Goal: Task Accomplishment & Management: Manage account settings

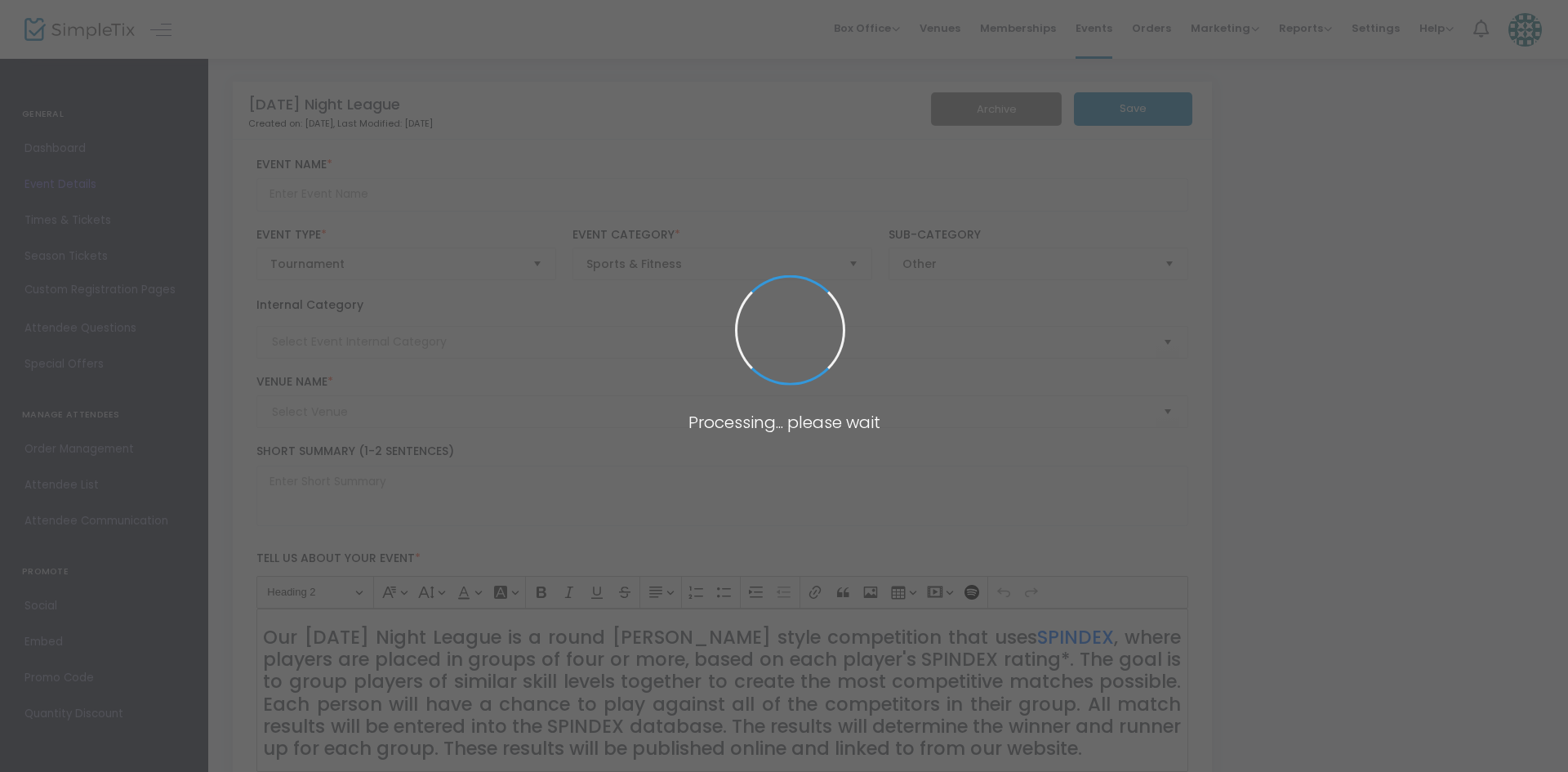
type input "[DATE] Night League"
type textarea "Our [DATE] Night League is a round [PERSON_NAME] competition, where players are…"
checkbox input "true"
type input "Buy Tickets"
type input "South Bay Table Tennis"
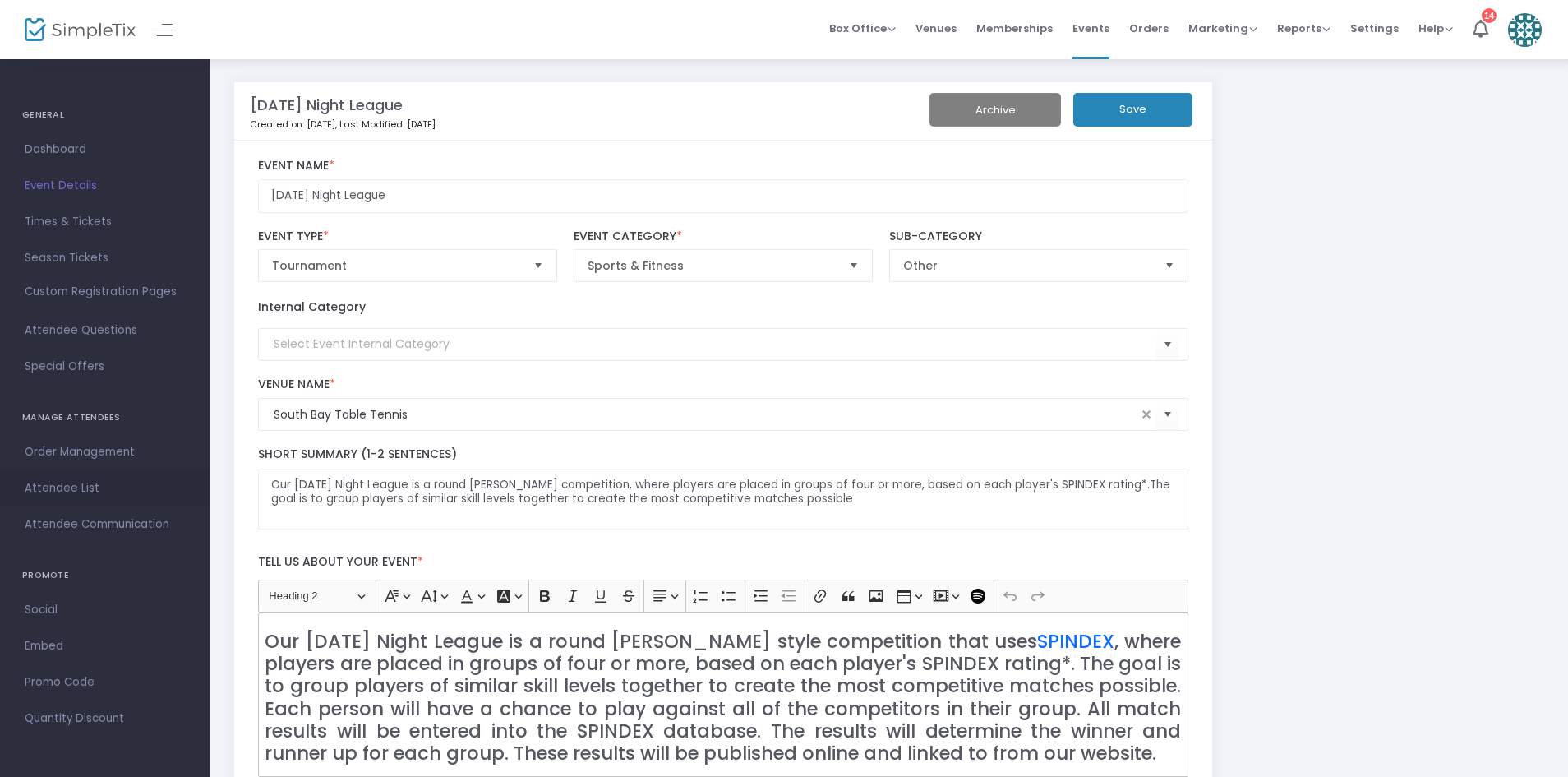
click at [79, 487] on span "Attendee List" at bounding box center [105, 488] width 160 height 21
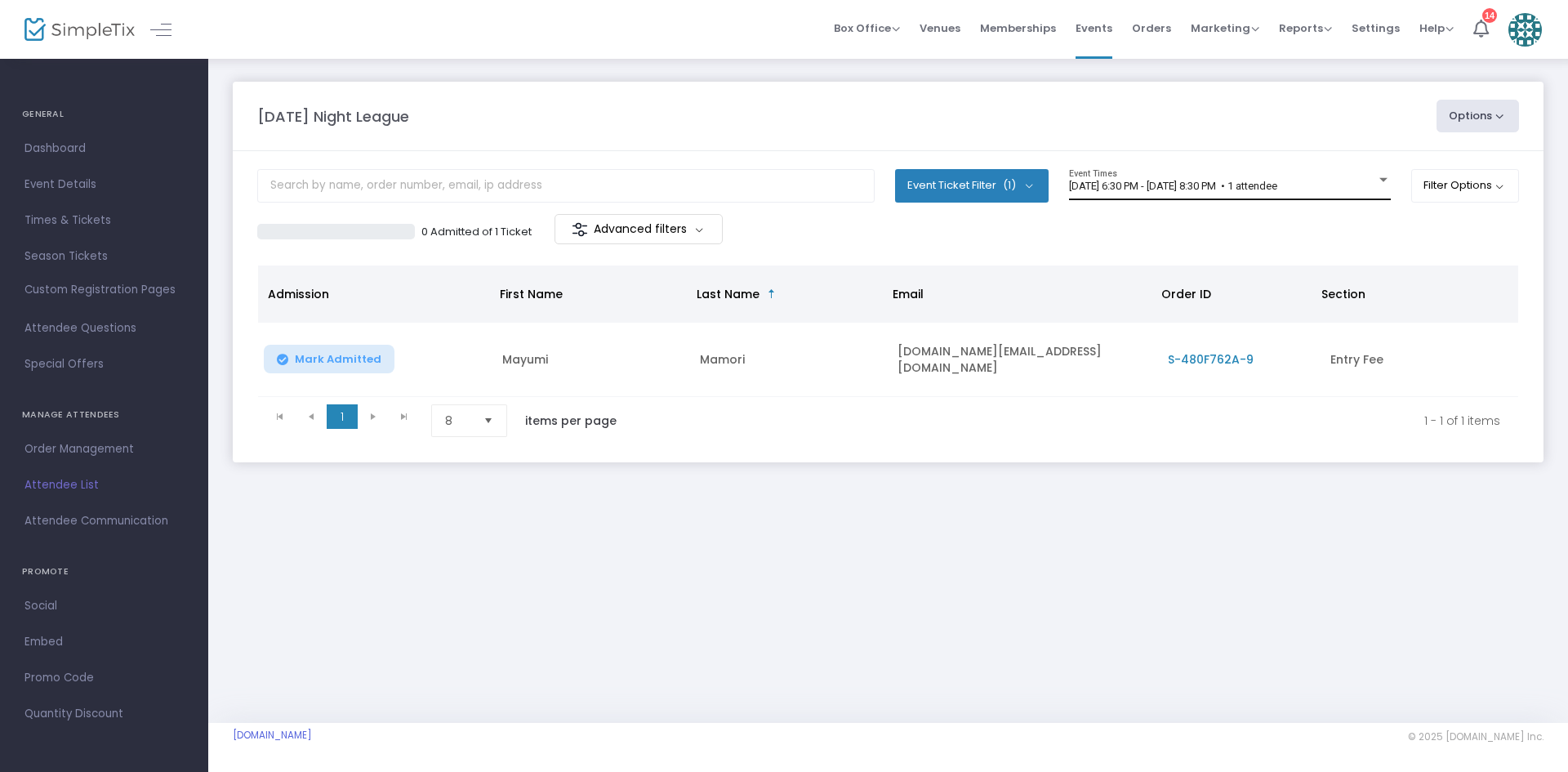
click at [1277, 181] on span "[DATE] 6:30 PM - [DATE] 8:30 PM • 1 attendee" at bounding box center [1172, 185] width 208 height 12
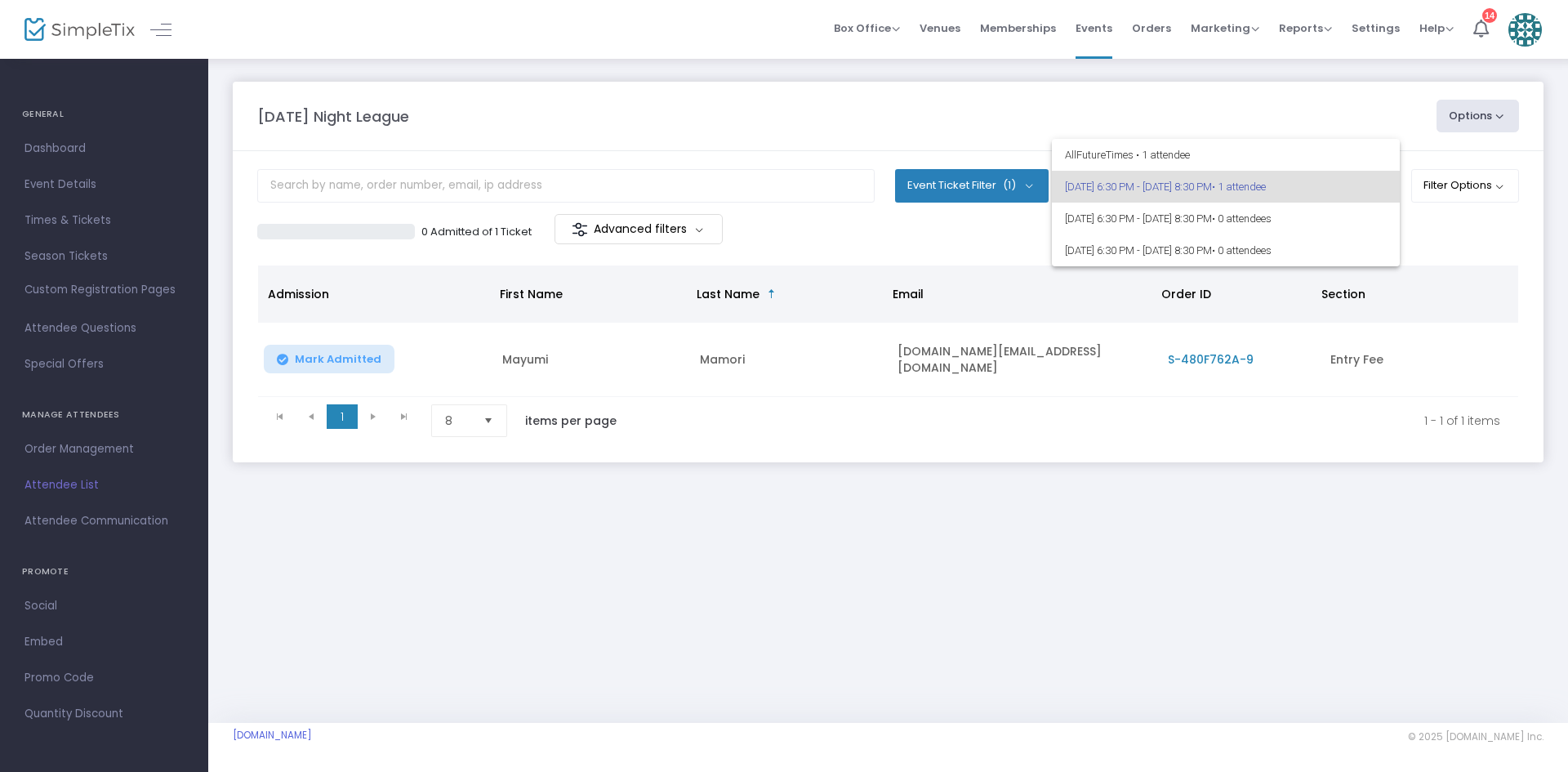
click at [1266, 181] on span "• 1 attendee" at bounding box center [1239, 186] width 54 height 12
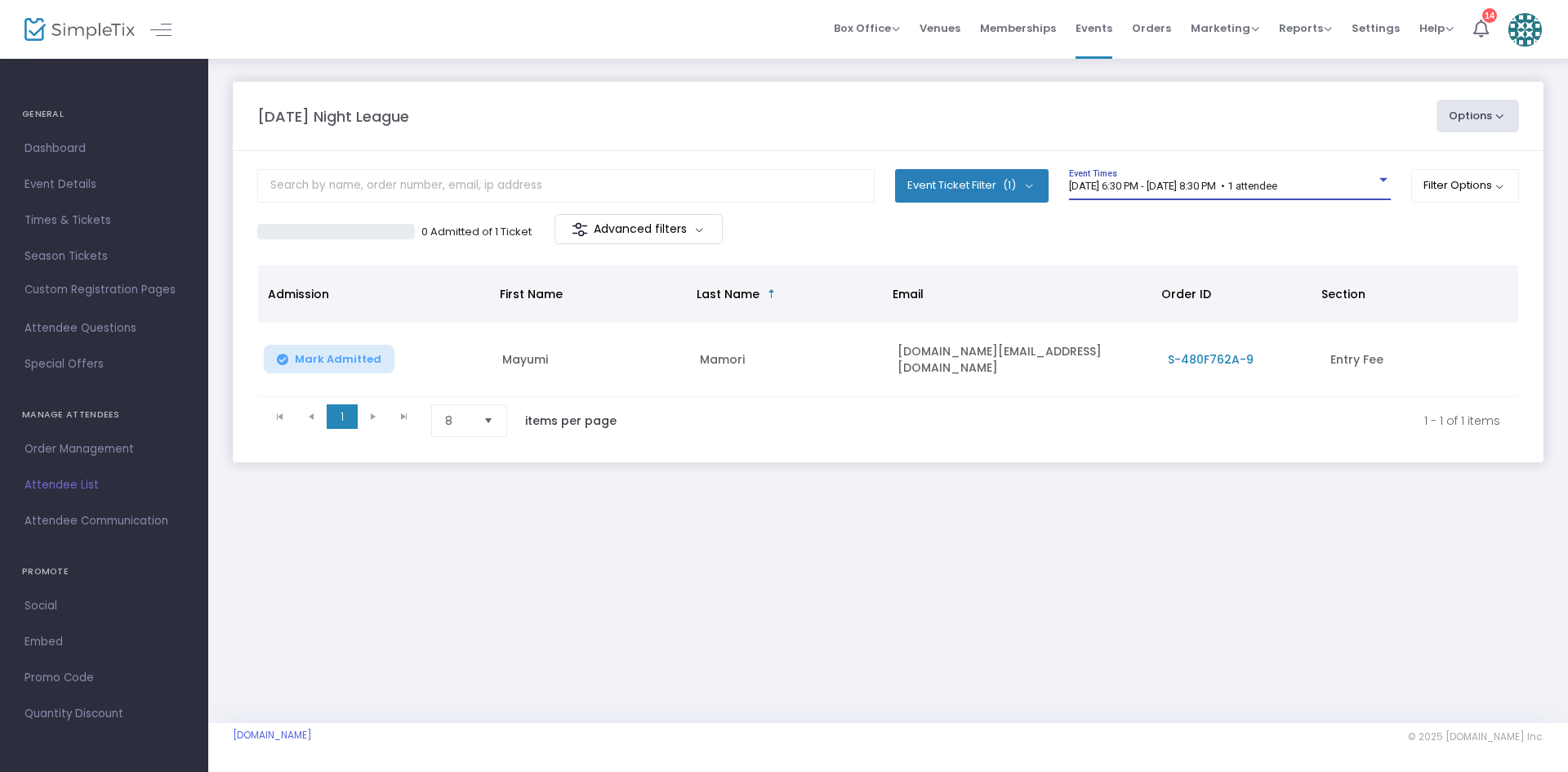
click at [1494, 210] on div "Filter Options ON OFF Display Past Event Times ON OFF Enable Multiple Time Sele…" at bounding box center [1464, 191] width 109 height 45
click at [1482, 197] on button "Filter Options" at bounding box center [1464, 185] width 109 height 33
click at [1109, 23] on span "Events" at bounding box center [1094, 28] width 36 height 41
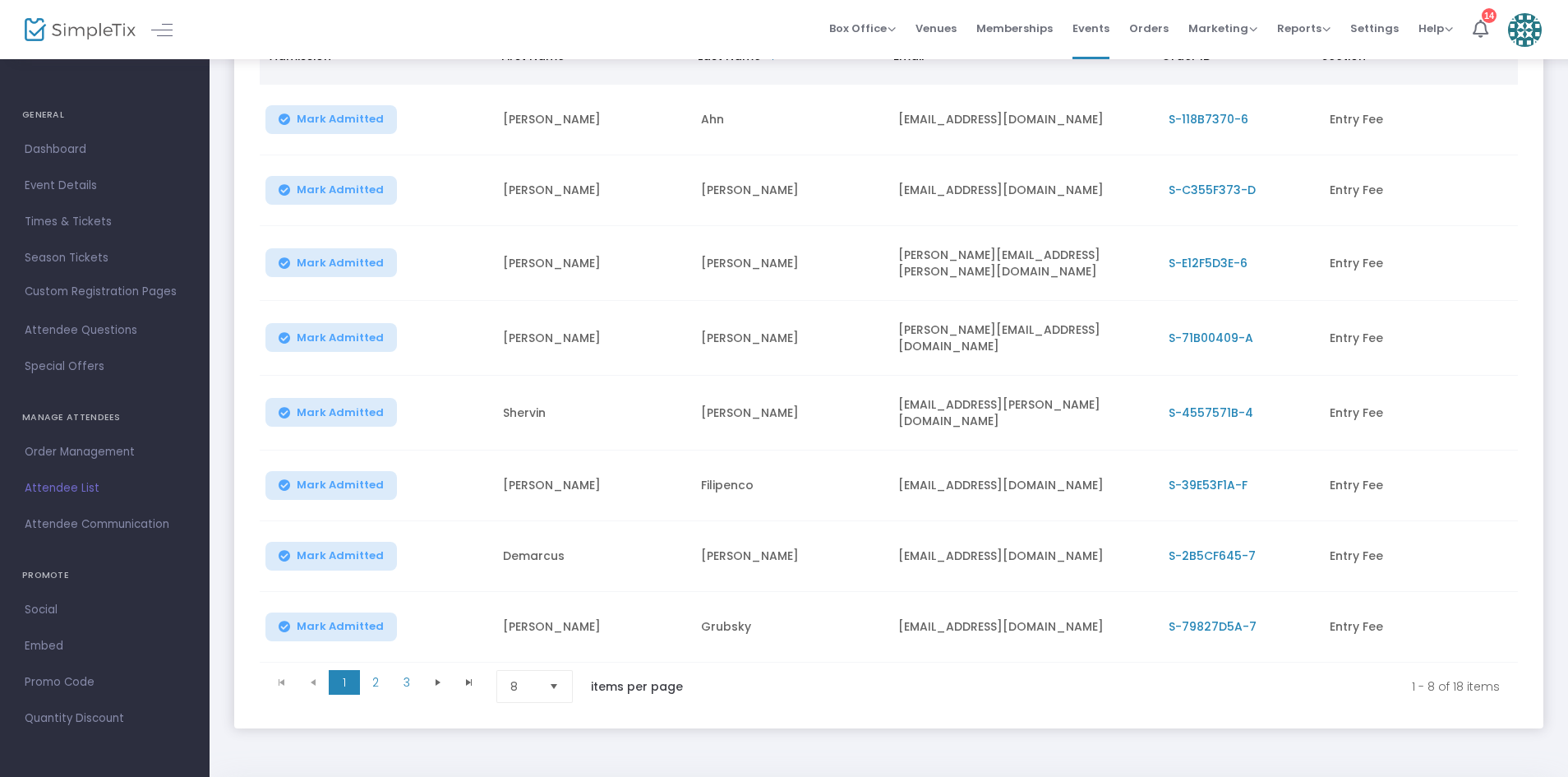
scroll to position [256, 0]
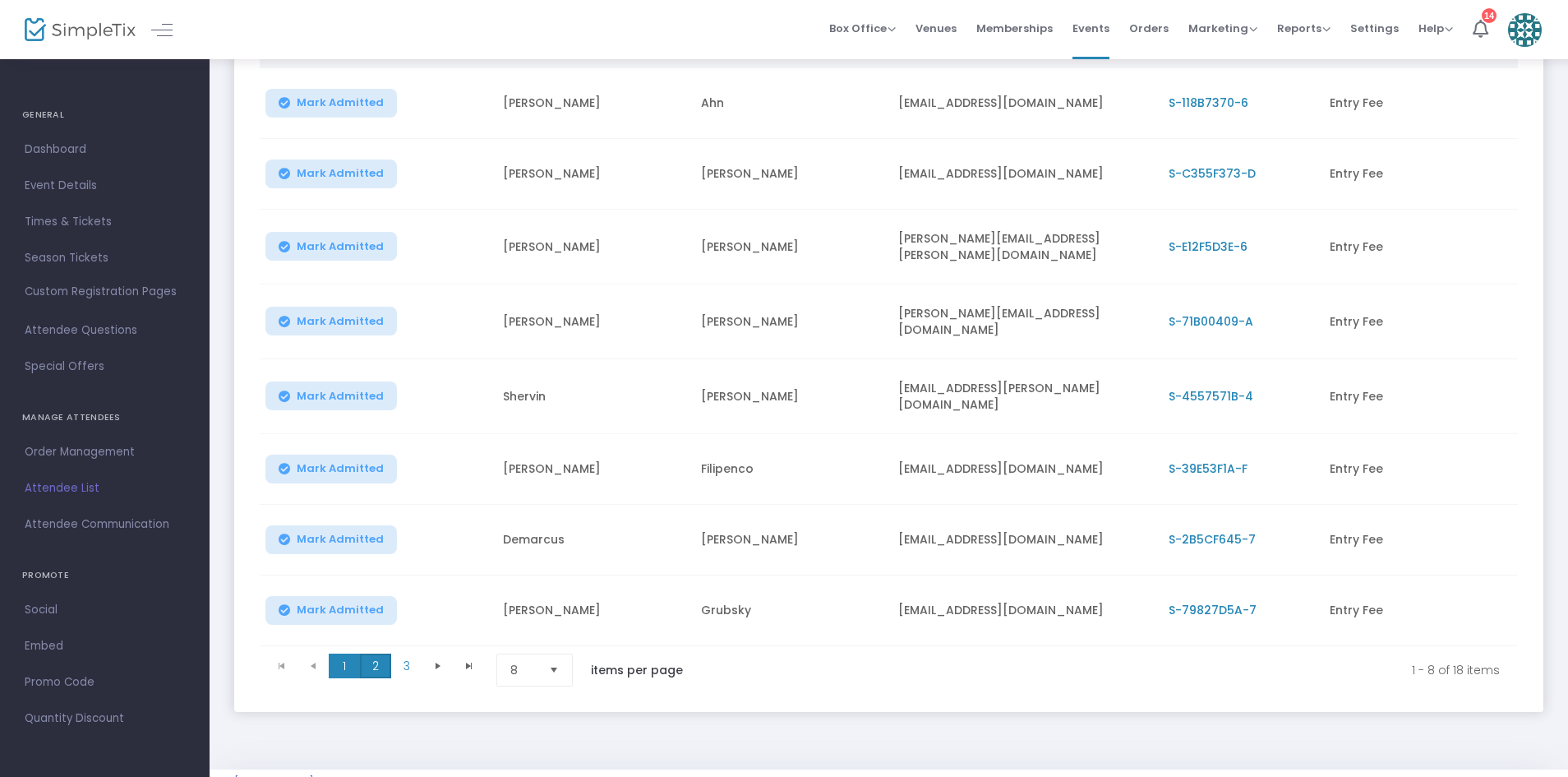
click at [373, 658] on span "2" at bounding box center [375, 666] width 31 height 25
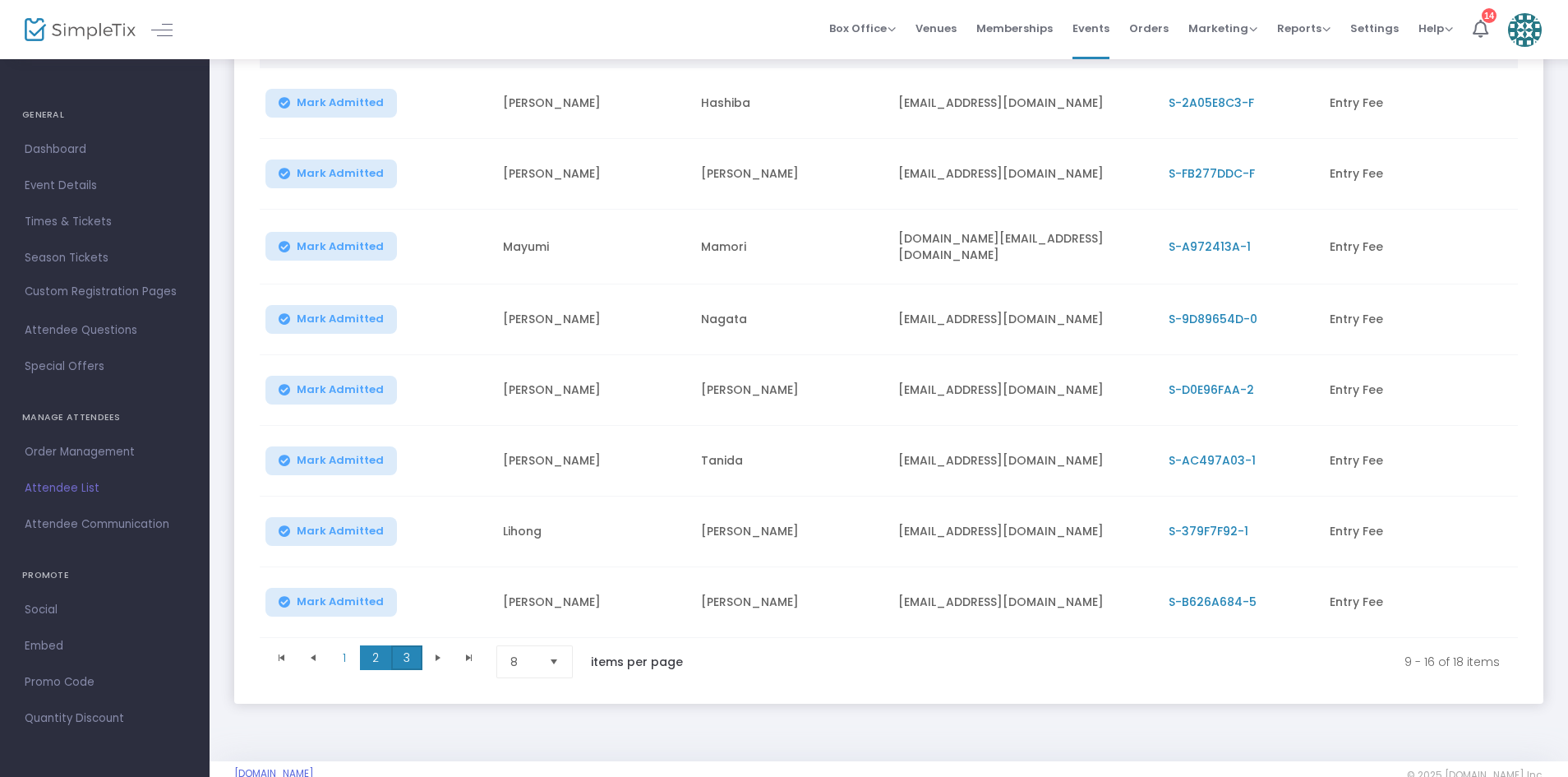
click at [407, 658] on span "3" at bounding box center [407, 658] width 31 height 25
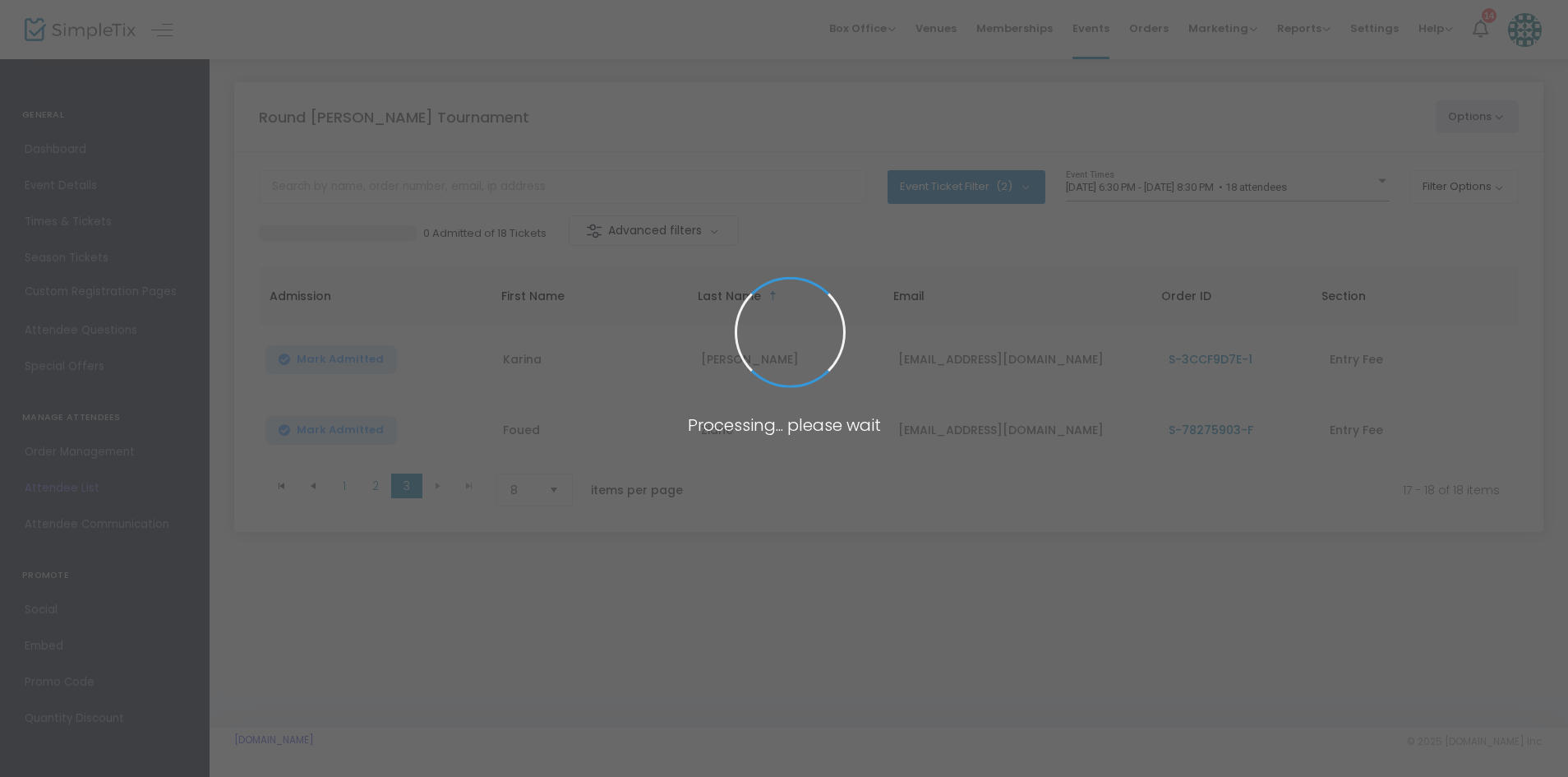
scroll to position [0, 0]
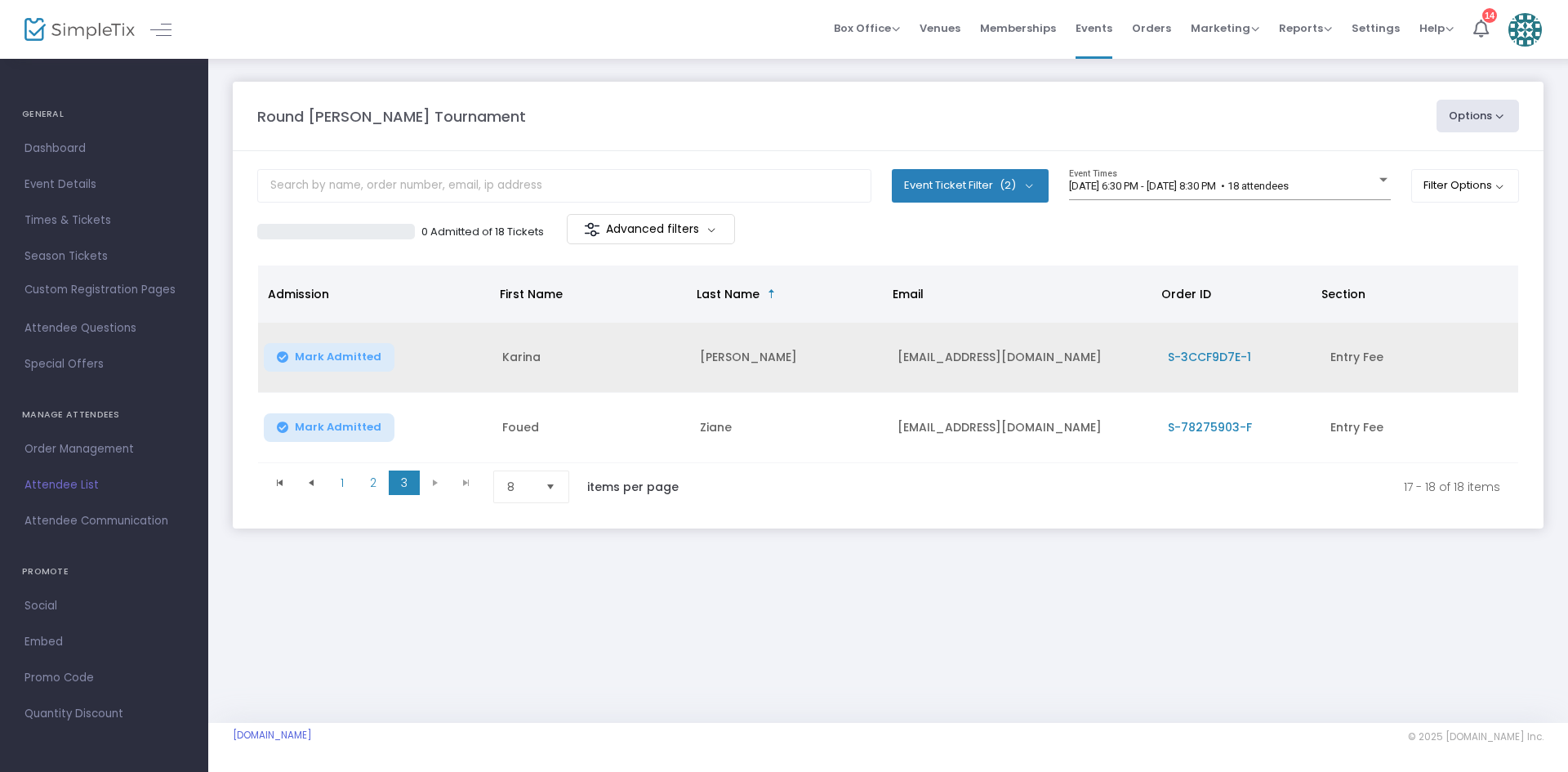
click at [1225, 355] on span "S-3CCF9D7E-1" at bounding box center [1209, 356] width 84 height 16
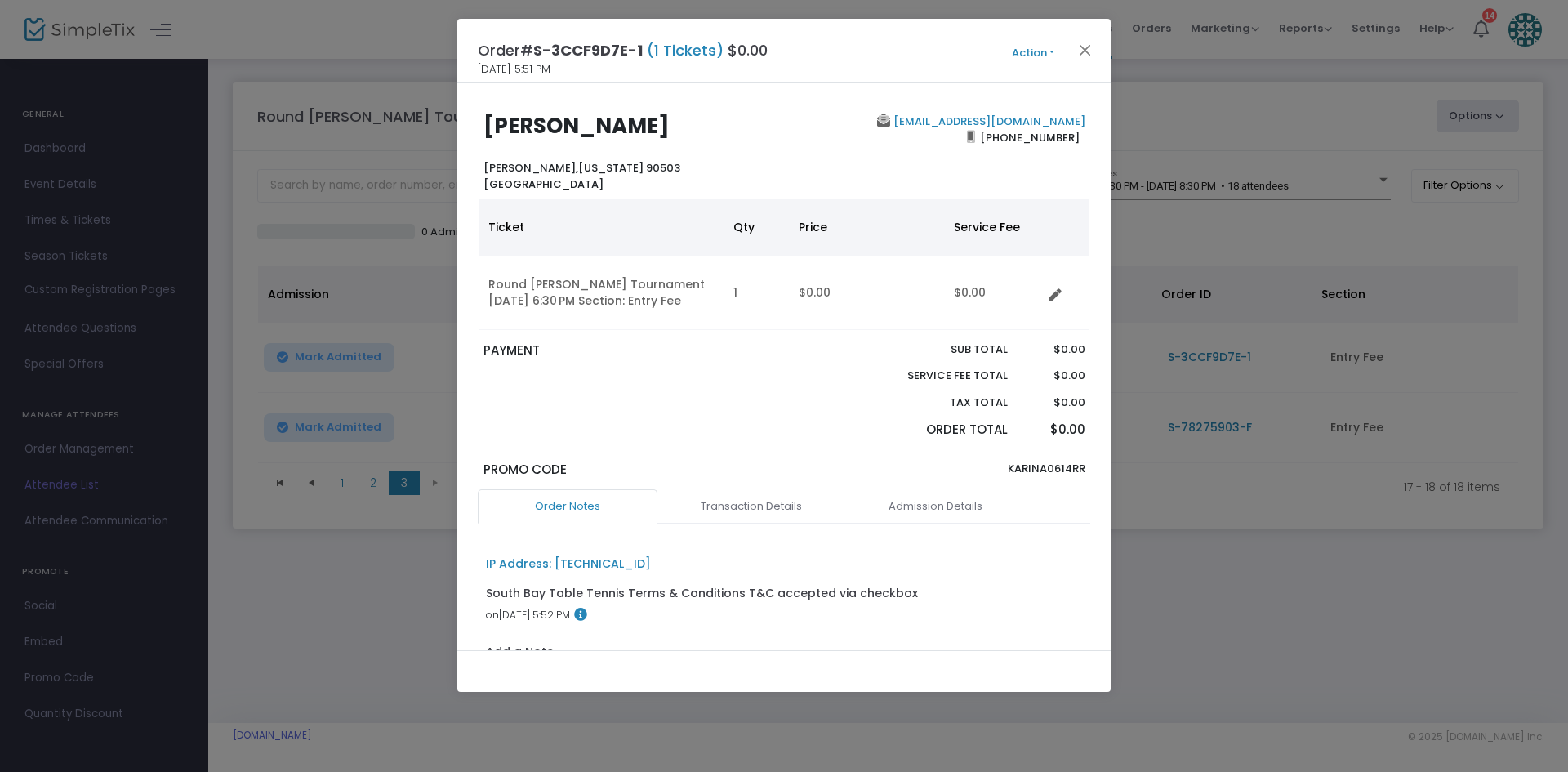
click at [1047, 54] on button "Action" at bounding box center [1033, 53] width 98 height 18
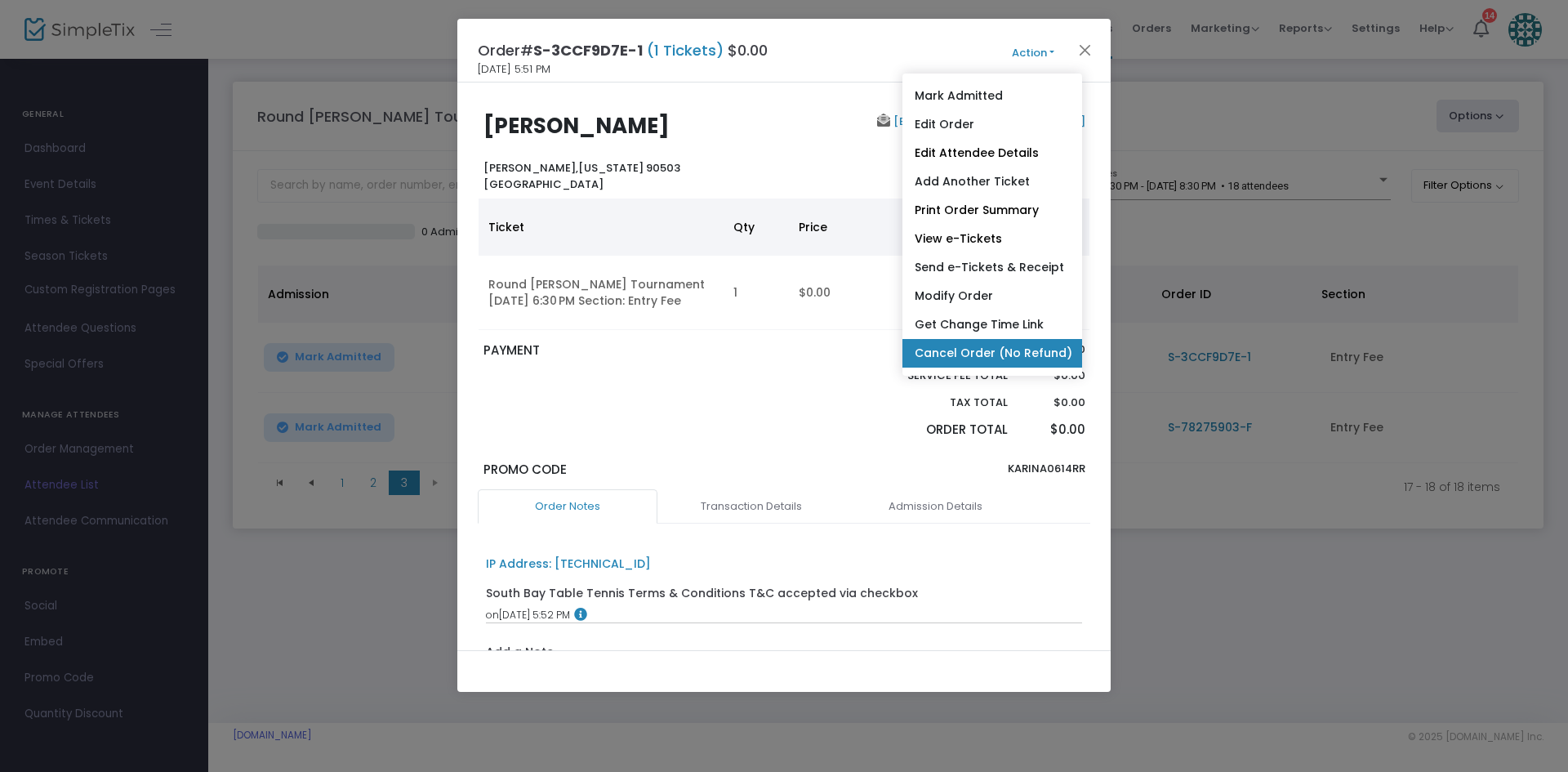
click at [953, 350] on link "Cancel Order (No Refund)" at bounding box center [992, 353] width 180 height 29
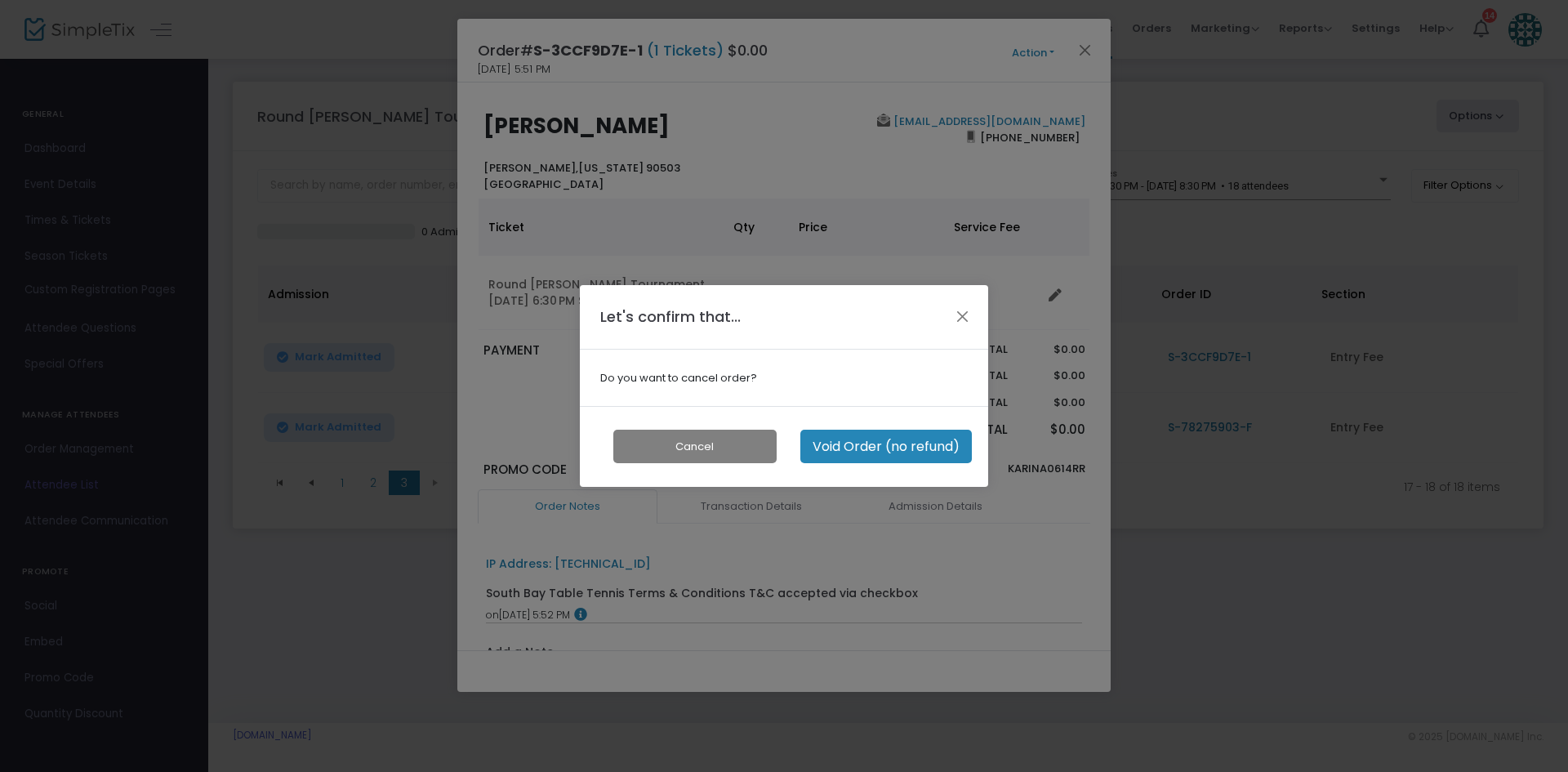
click at [877, 452] on button "Void Order (no refund)" at bounding box center [885, 446] width 172 height 34
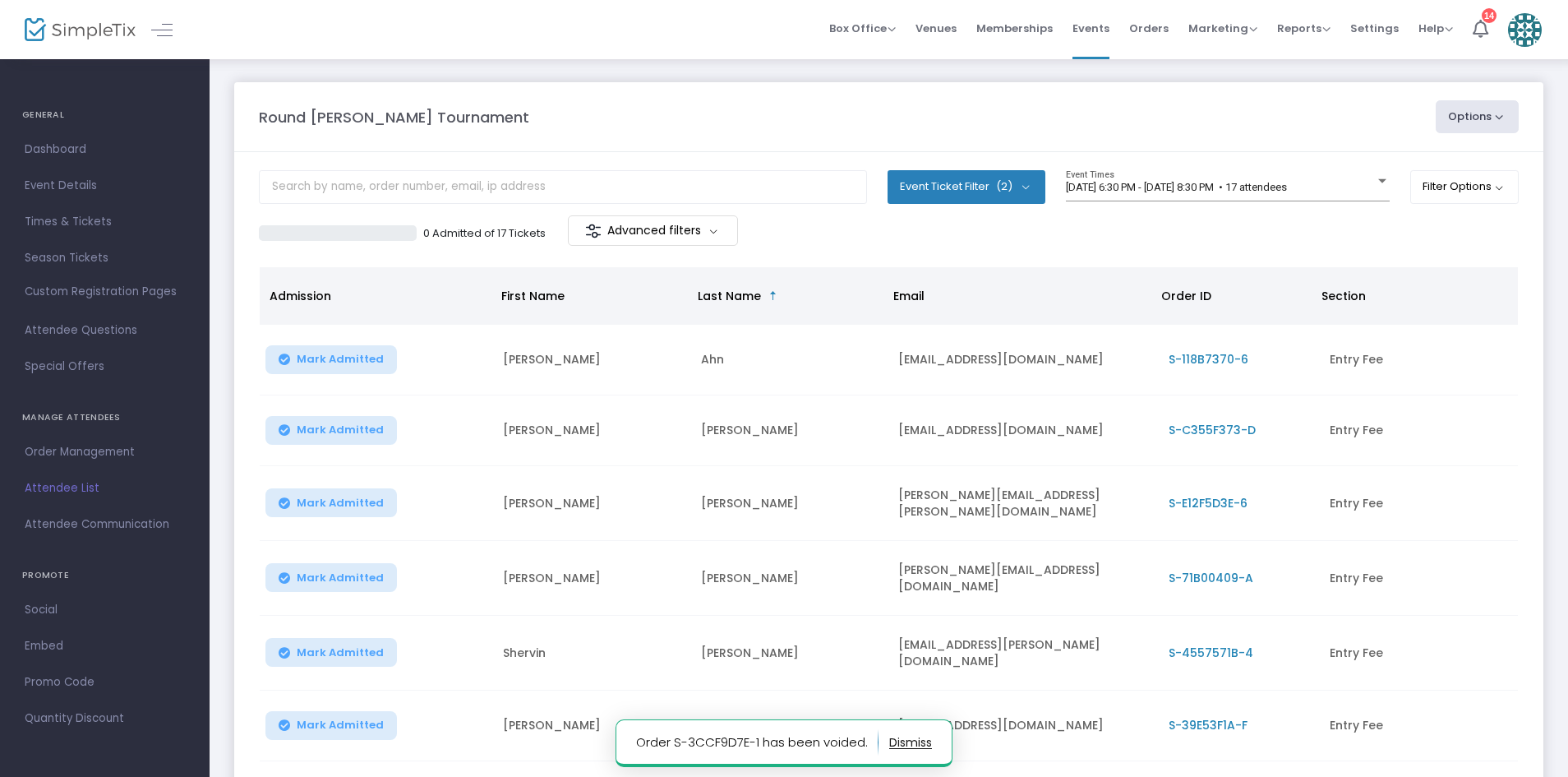
scroll to position [292, 0]
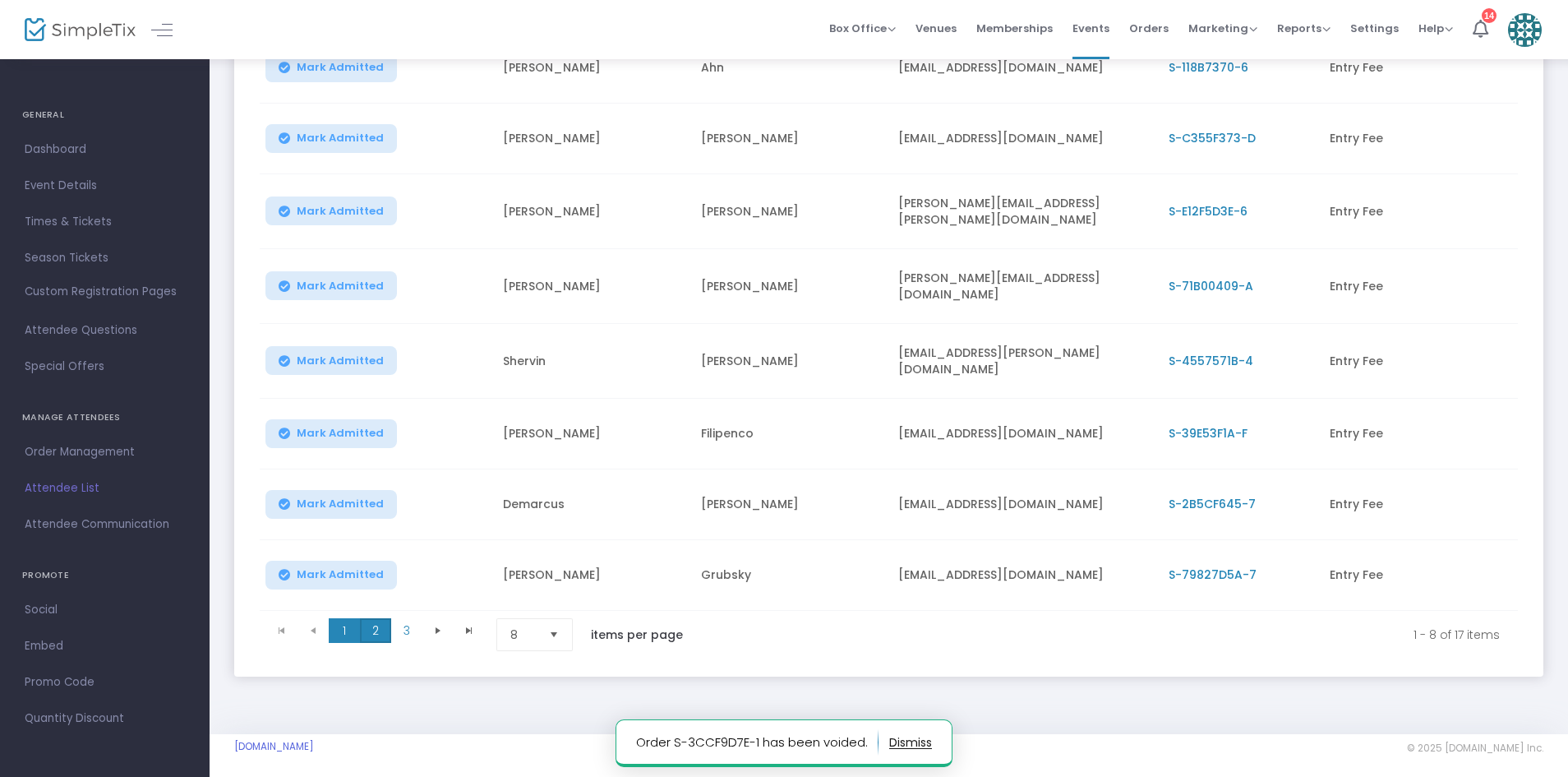
click at [381, 622] on span "2" at bounding box center [375, 630] width 31 height 25
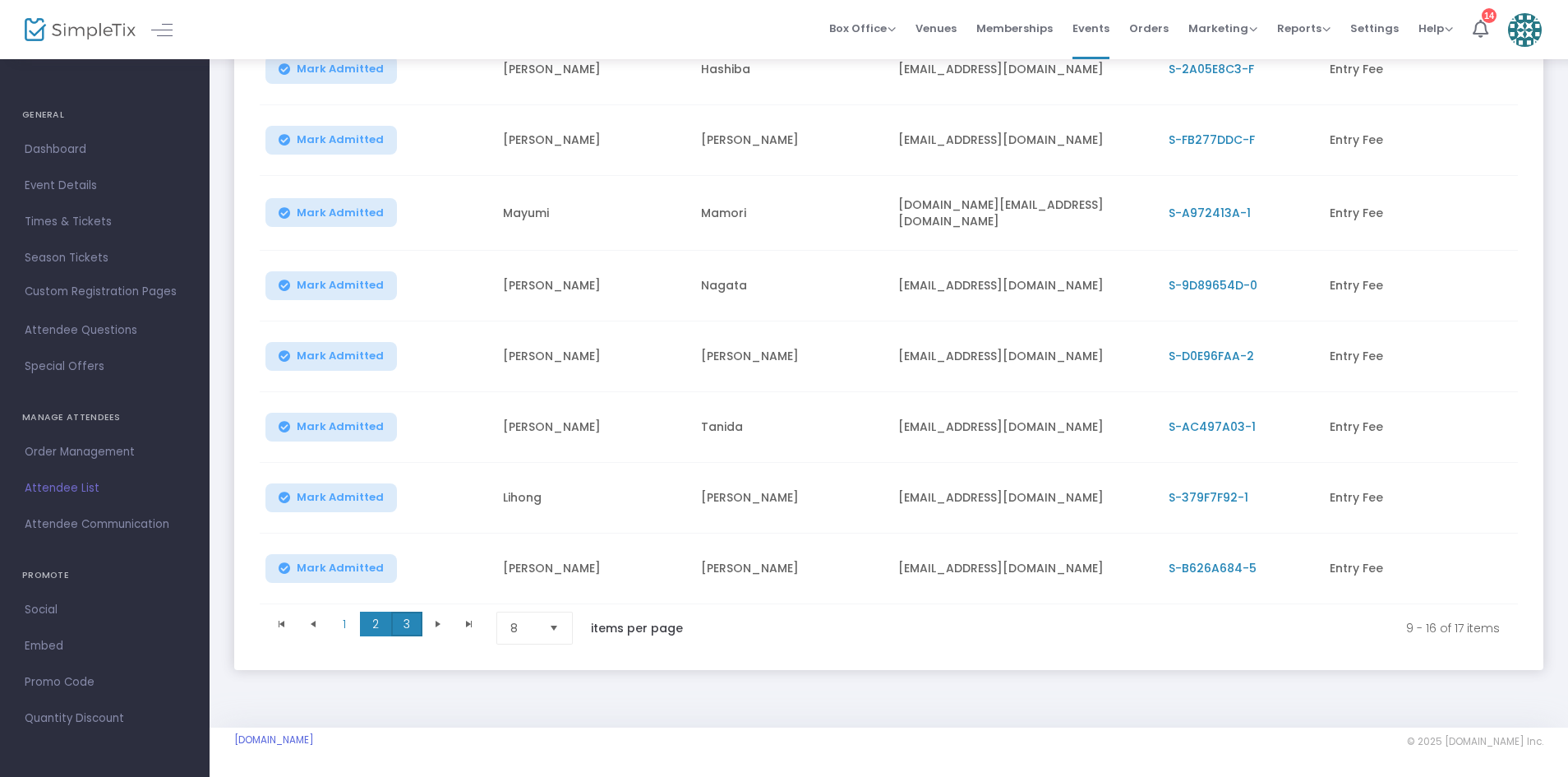
click at [408, 624] on span "3" at bounding box center [407, 624] width 31 height 25
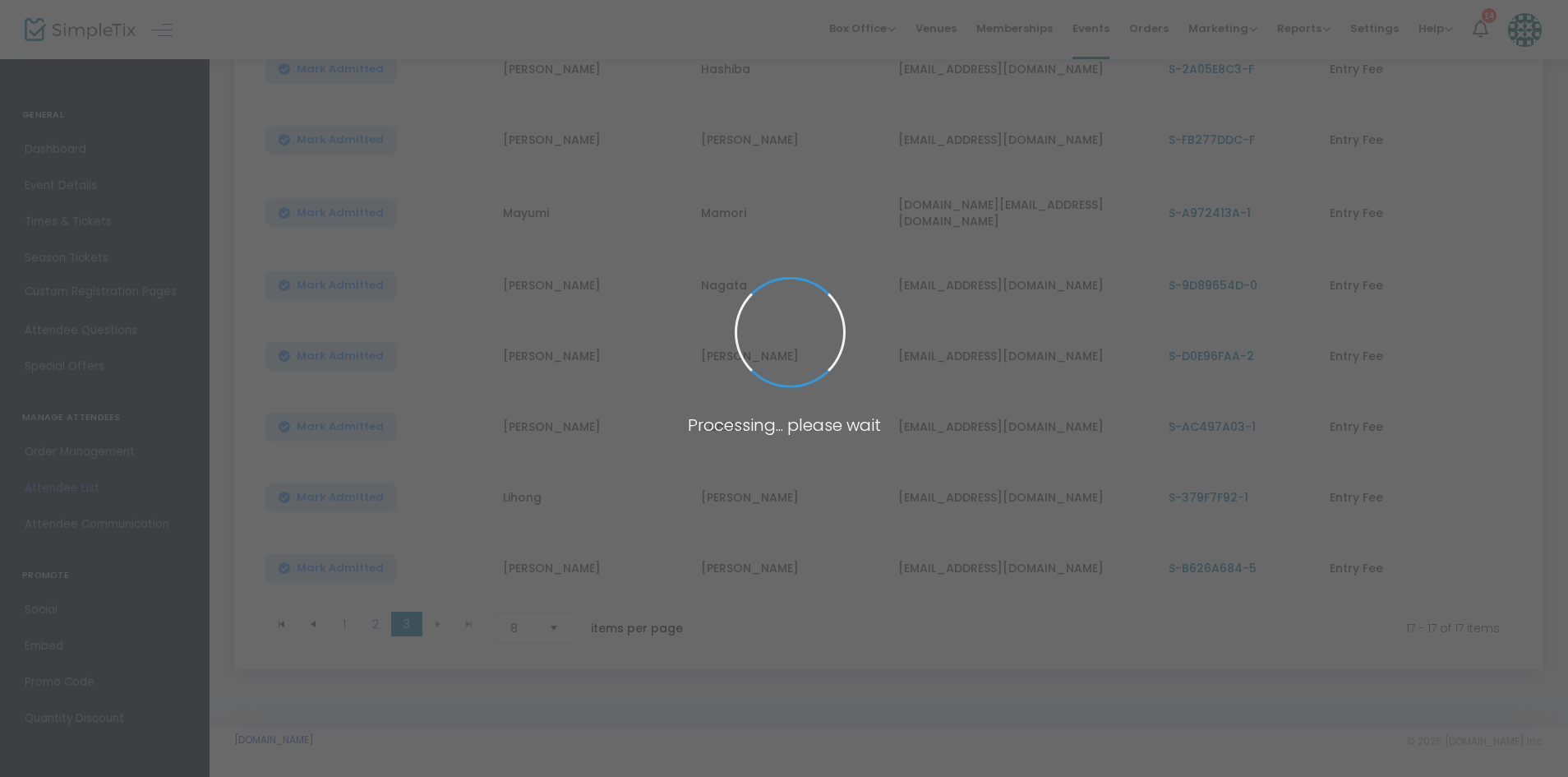
scroll to position [0, 0]
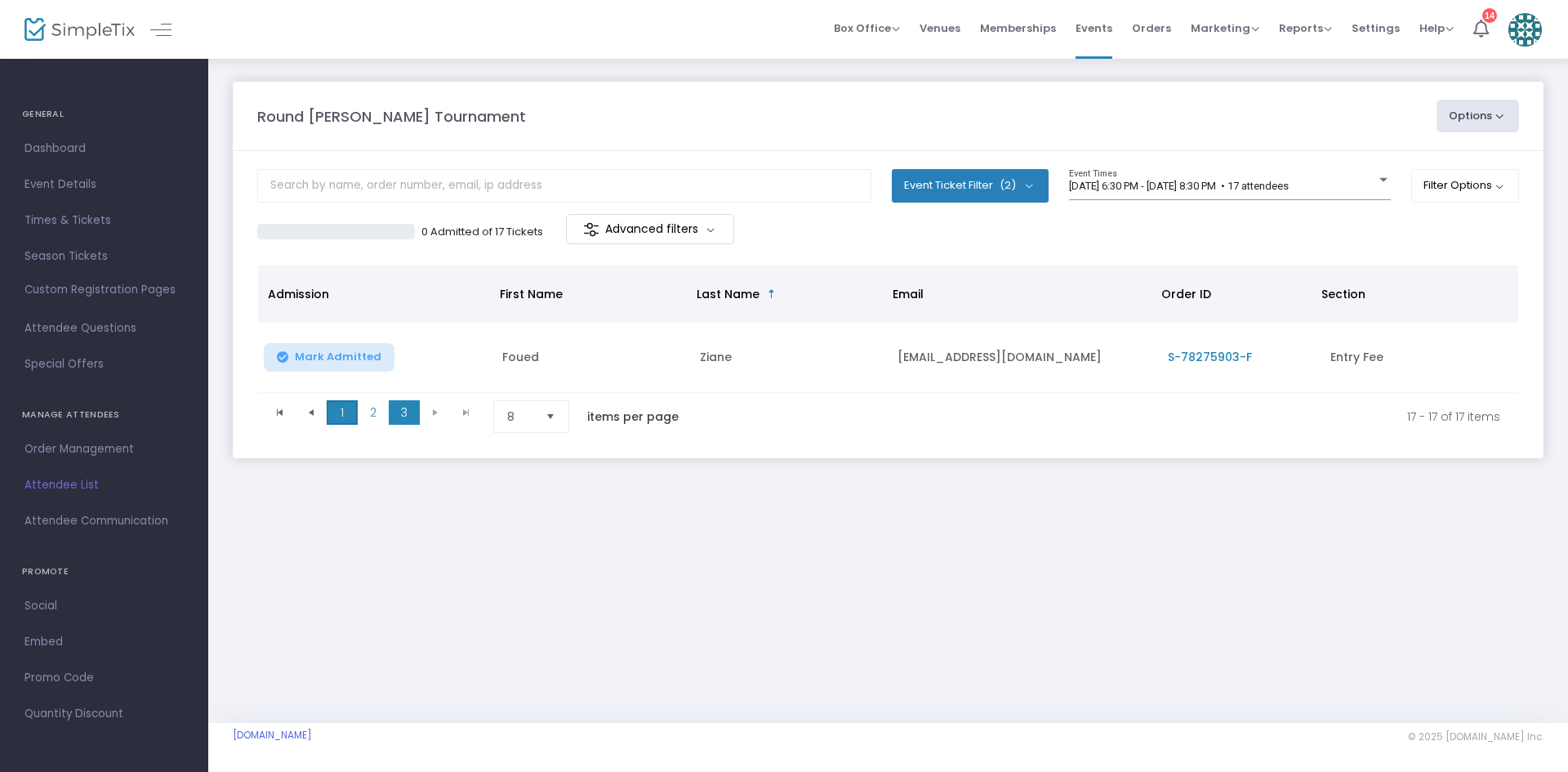
click at [351, 408] on span "1" at bounding box center [342, 413] width 31 height 25
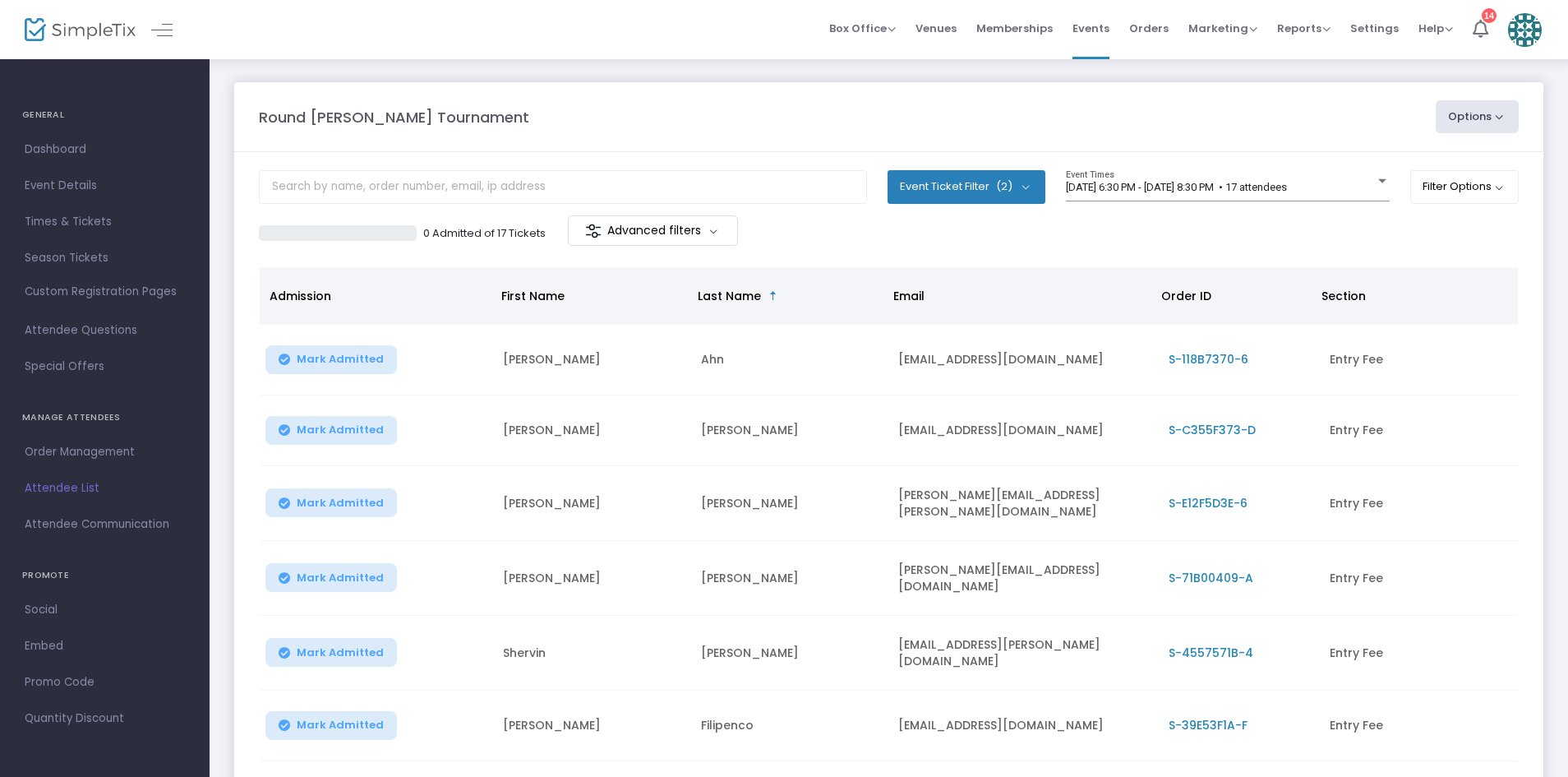
scroll to position [291, 0]
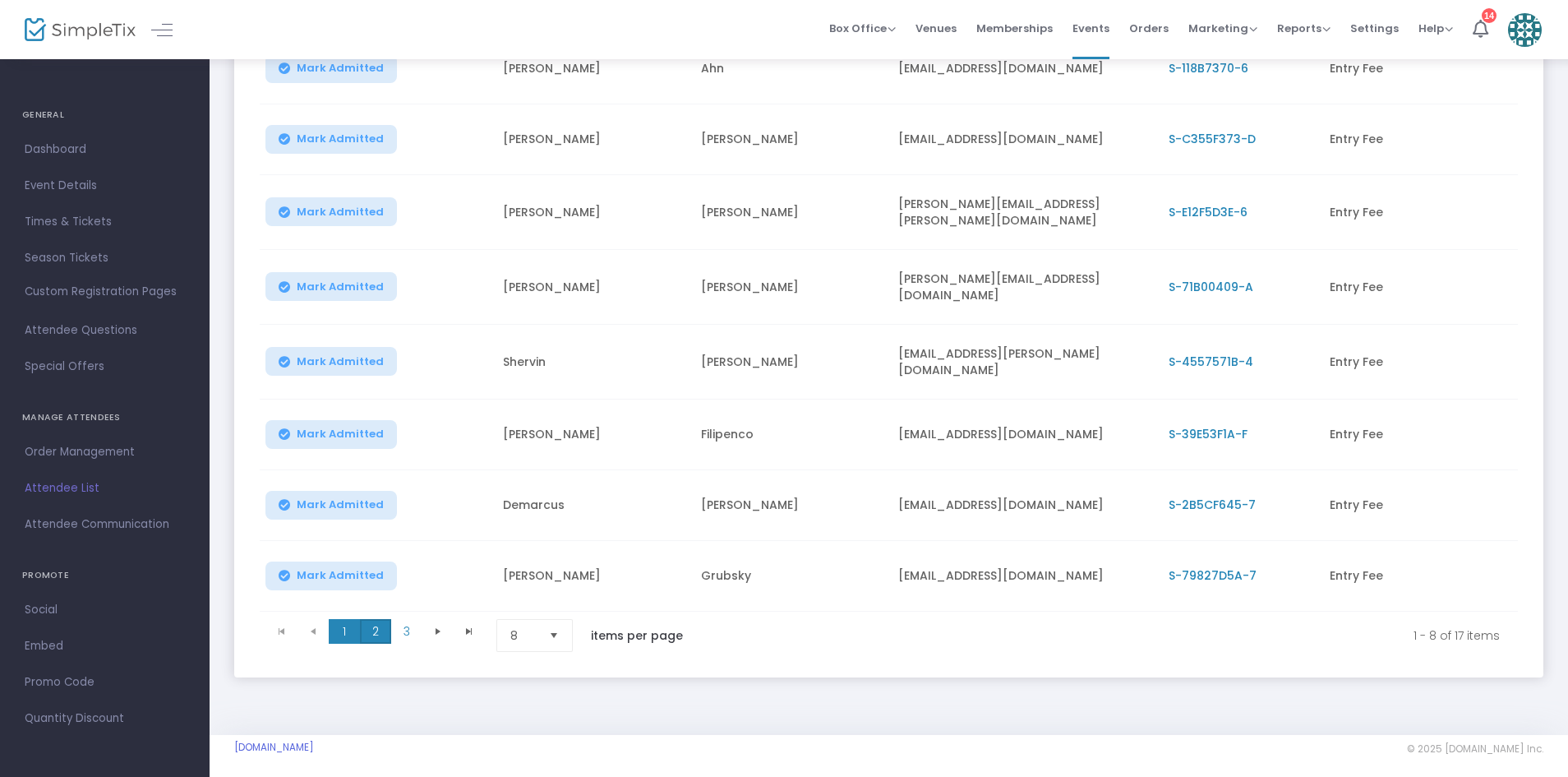
click at [377, 623] on span "2" at bounding box center [375, 631] width 31 height 25
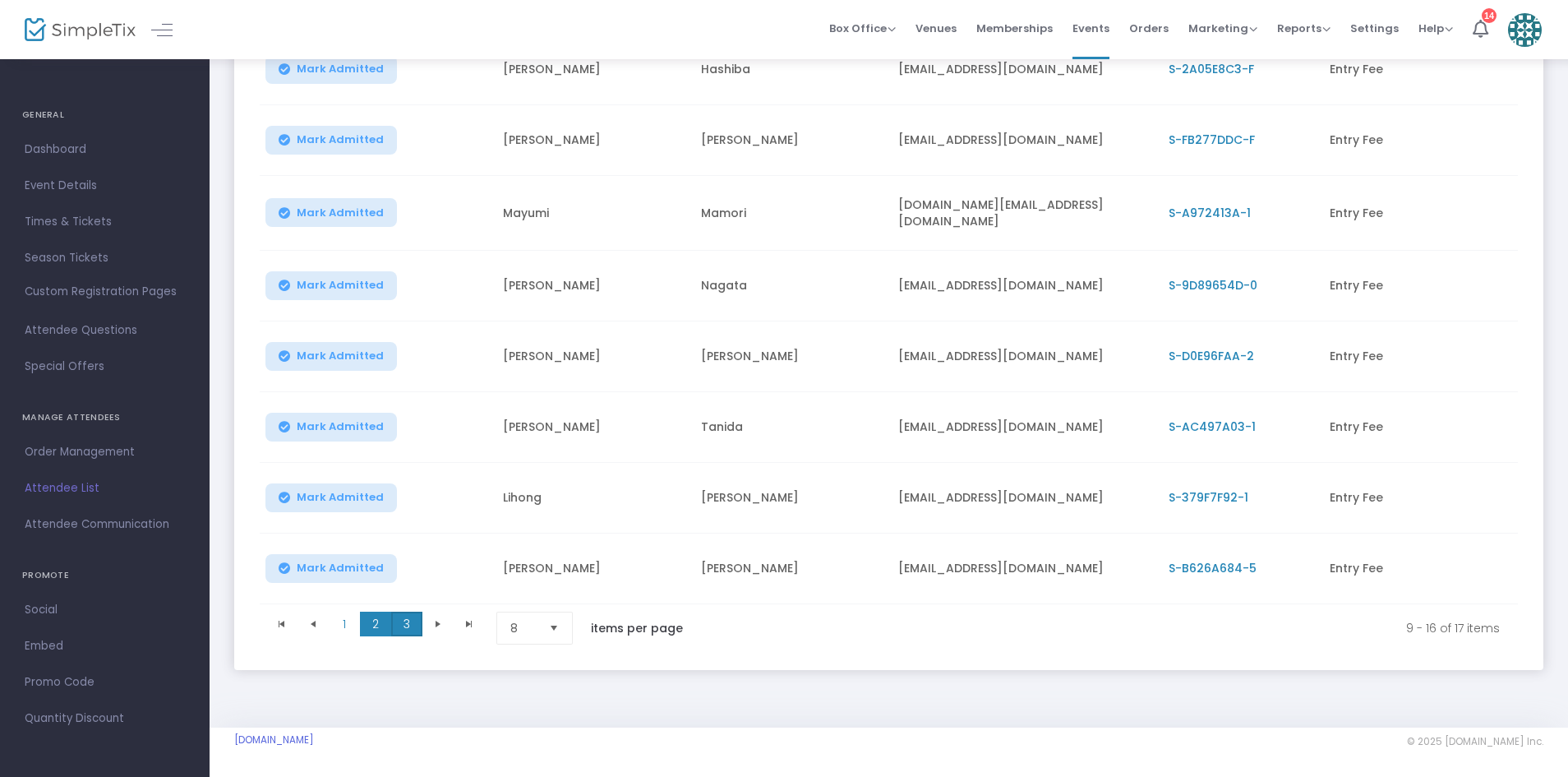
click at [411, 623] on span "3" at bounding box center [407, 624] width 31 height 25
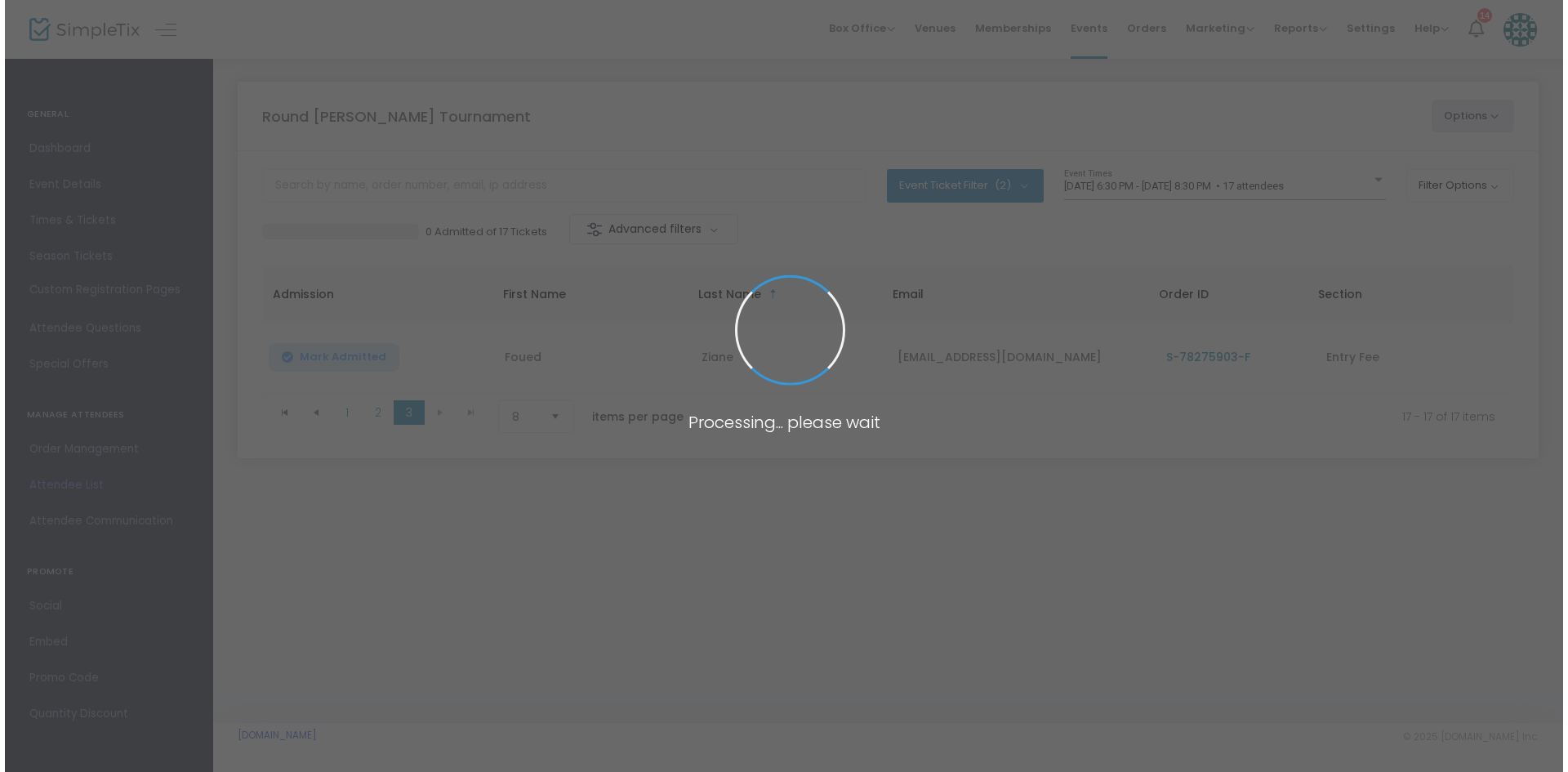
scroll to position [0, 0]
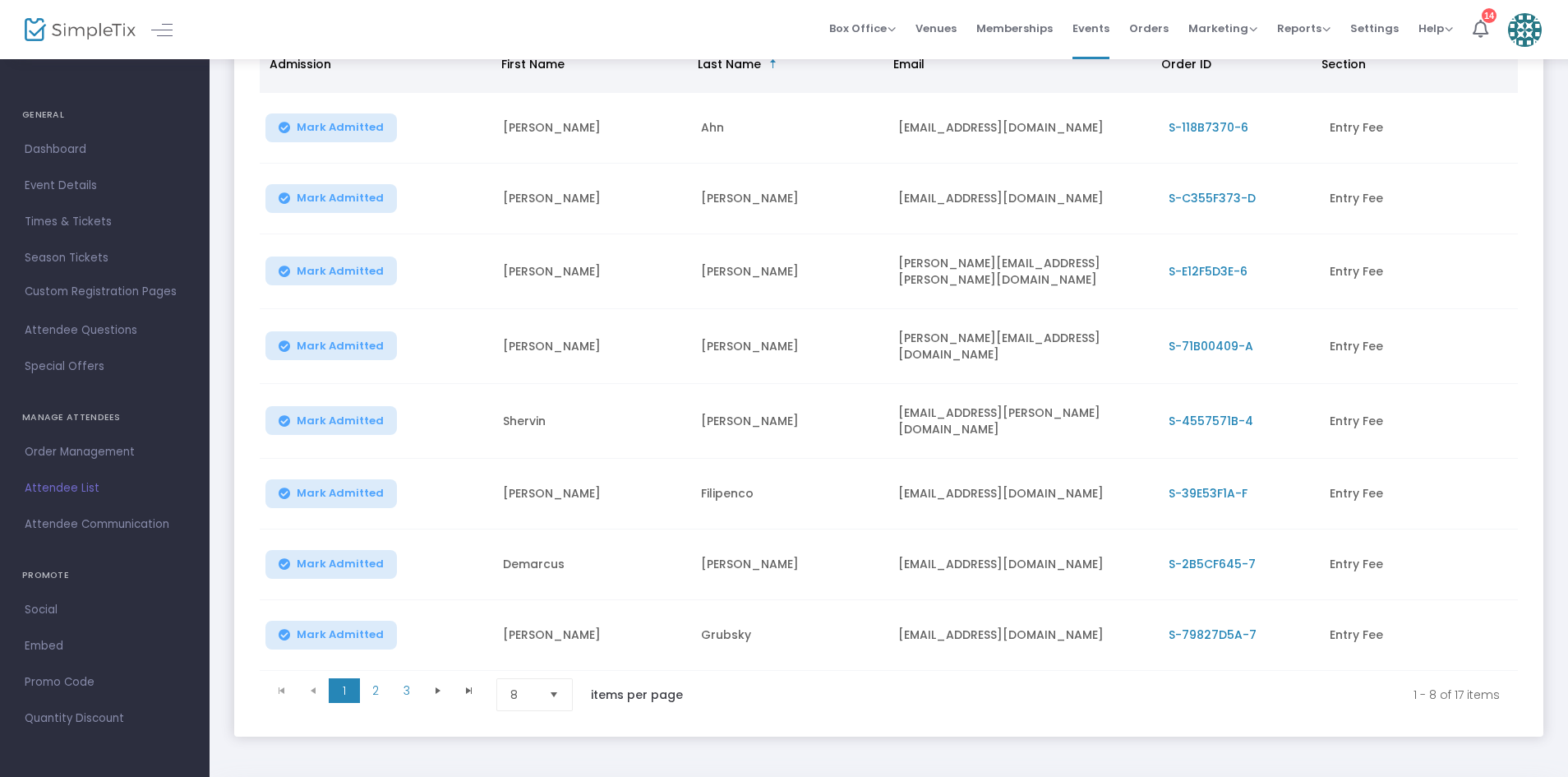
scroll to position [231, 0]
click at [403, 684] on span "3" at bounding box center [407, 691] width 31 height 25
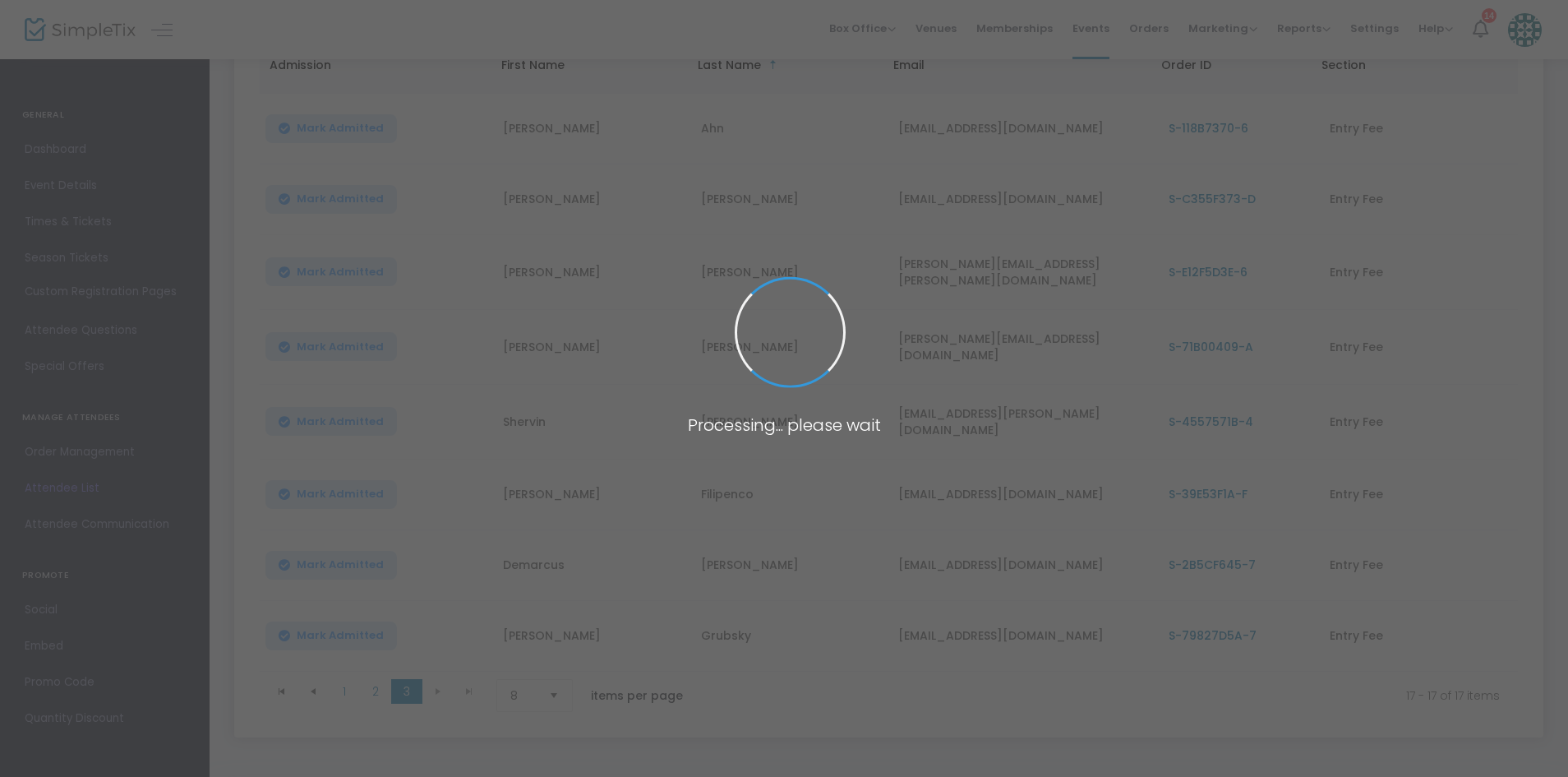
scroll to position [0, 0]
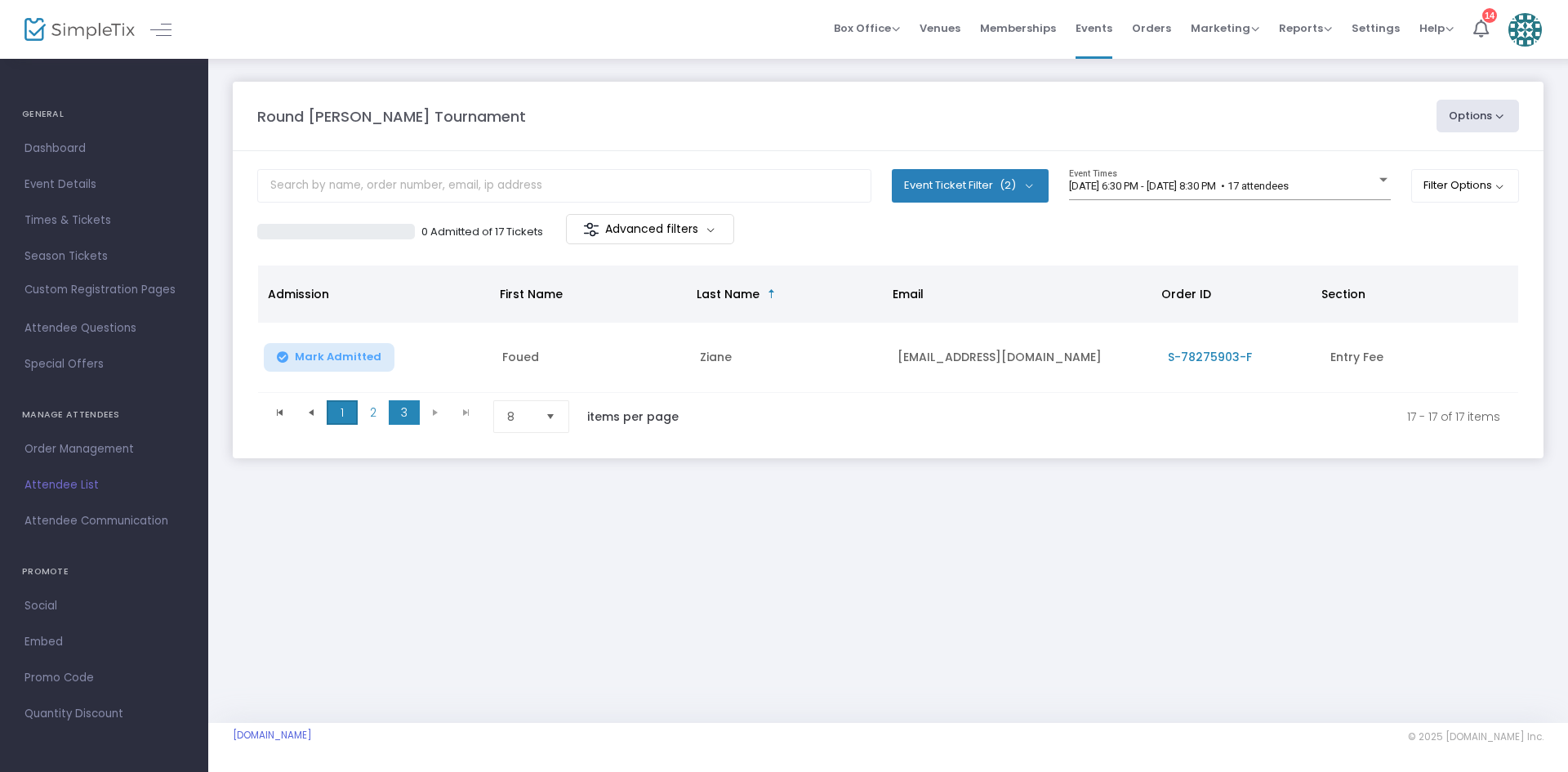
click at [341, 406] on span "1" at bounding box center [342, 413] width 31 height 25
